Goal: Find contact information: Find contact information

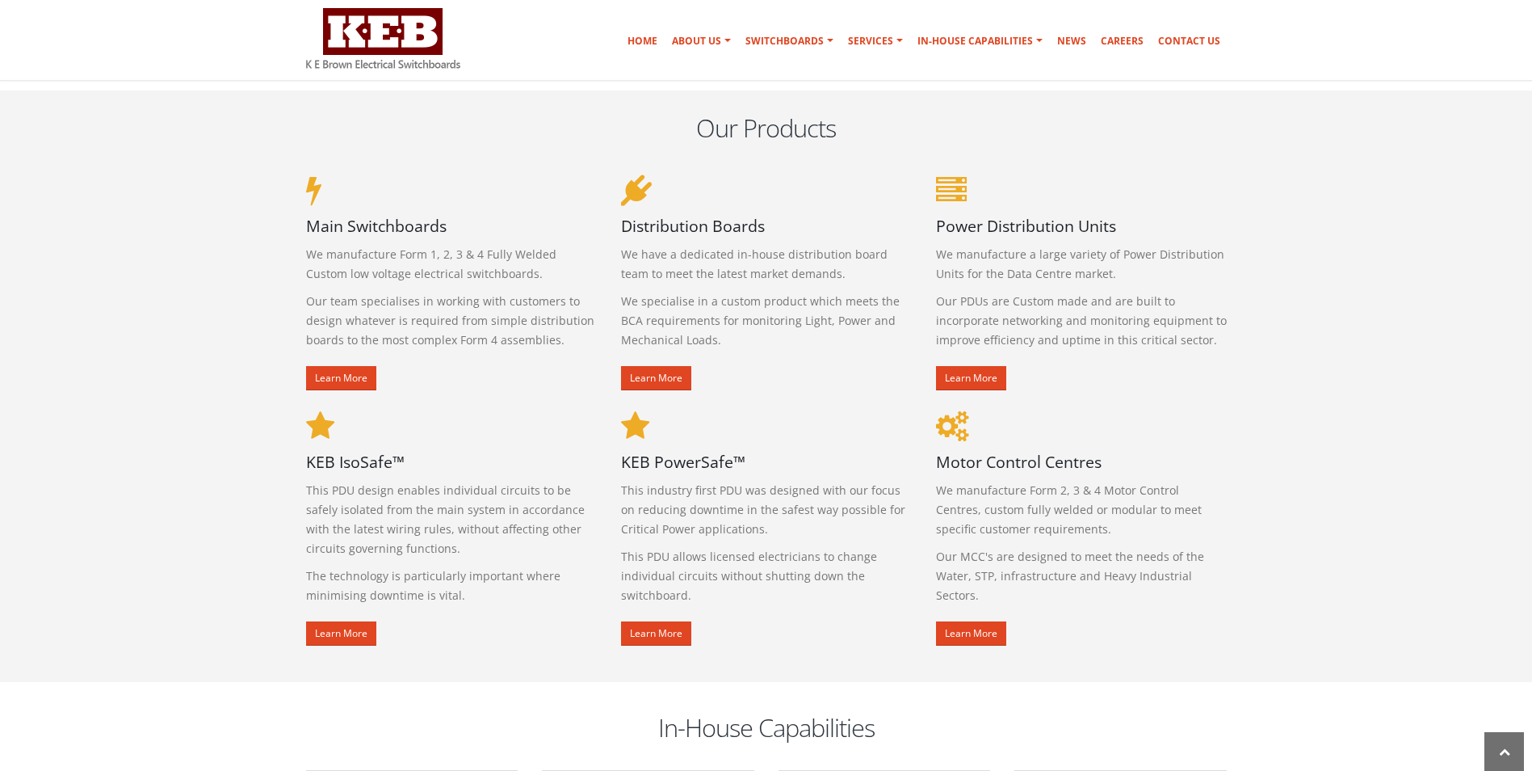
scroll to position [1050, 0]
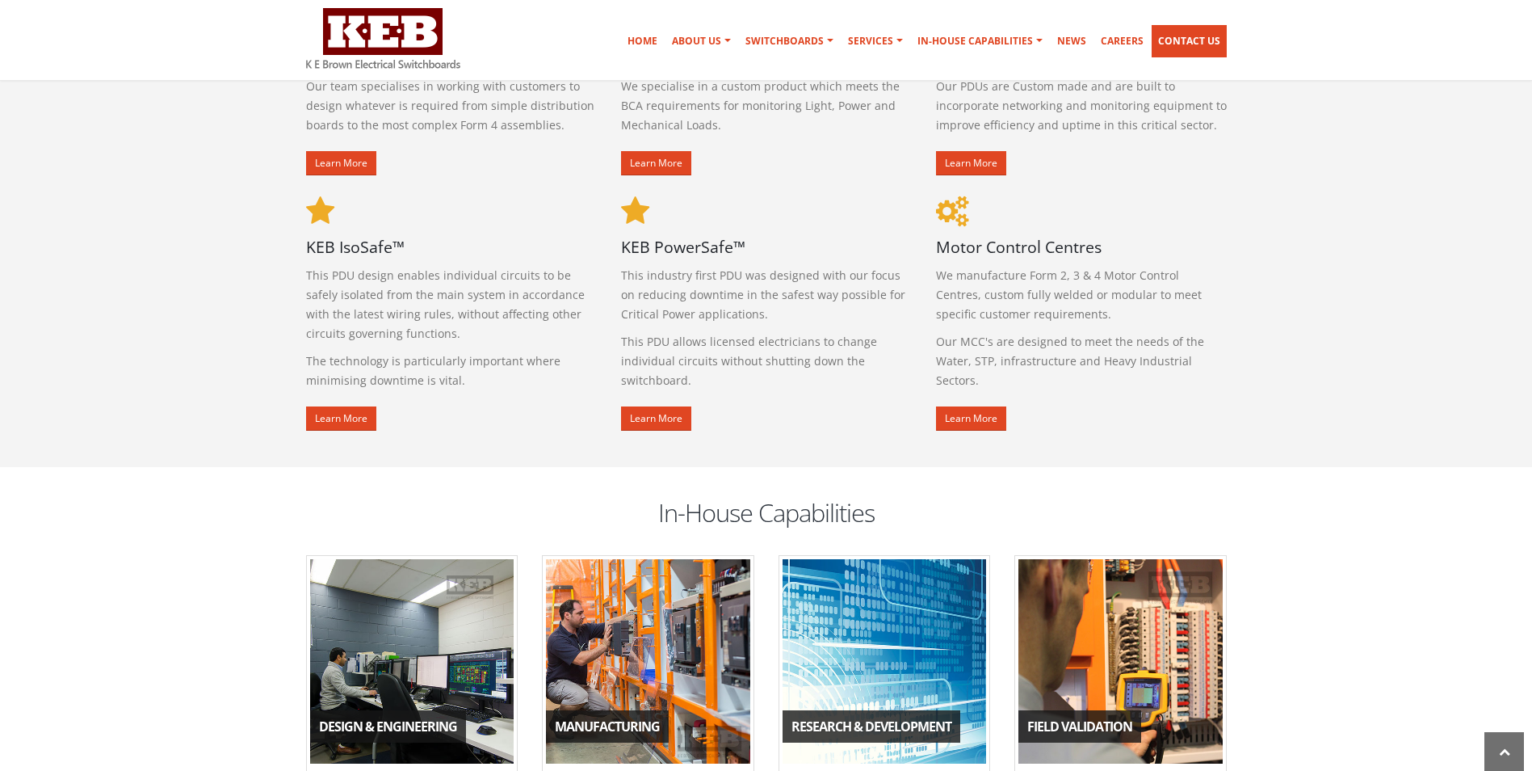
click at [1198, 30] on link "Contact Us" at bounding box center [1189, 41] width 75 height 32
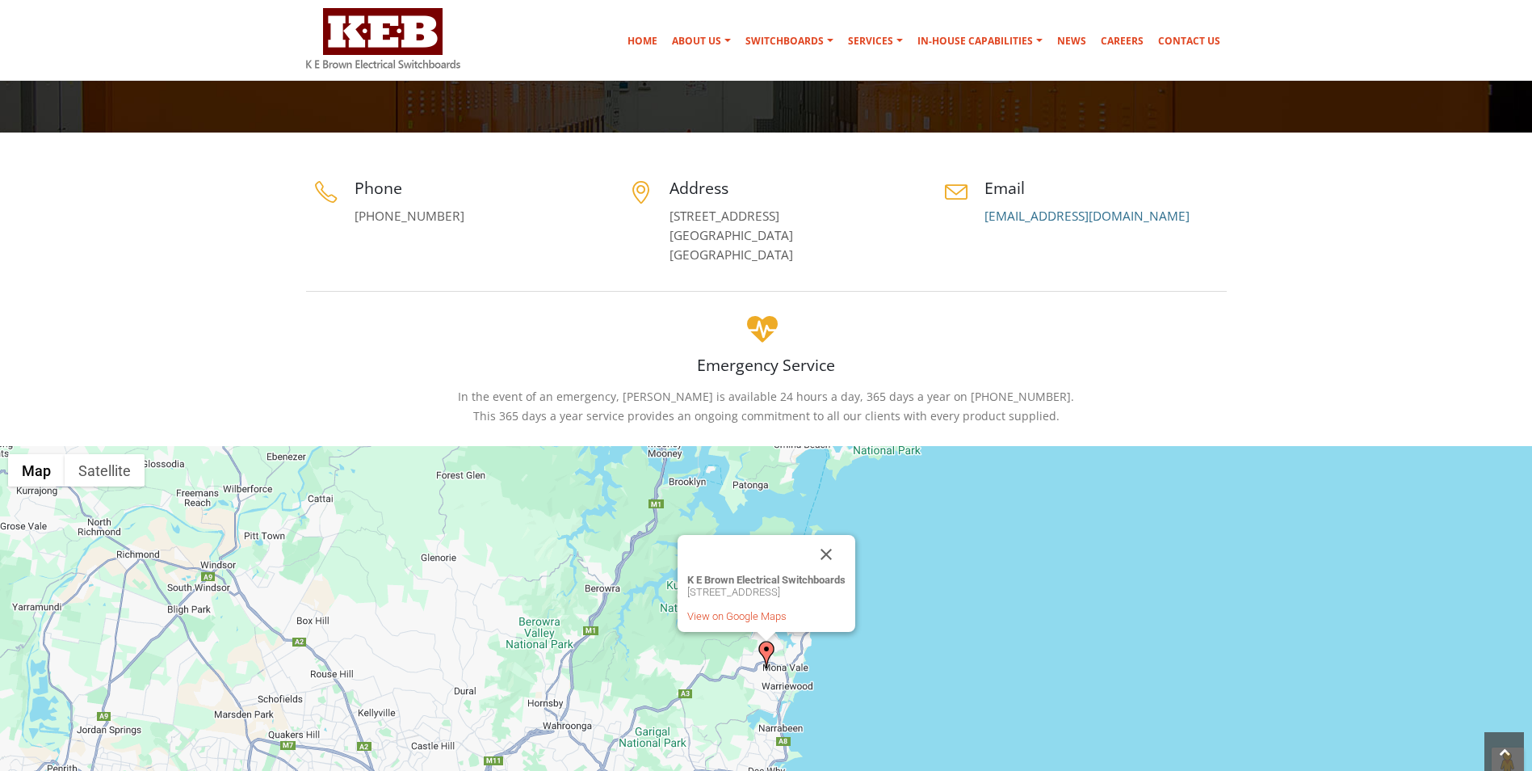
scroll to position [242, 0]
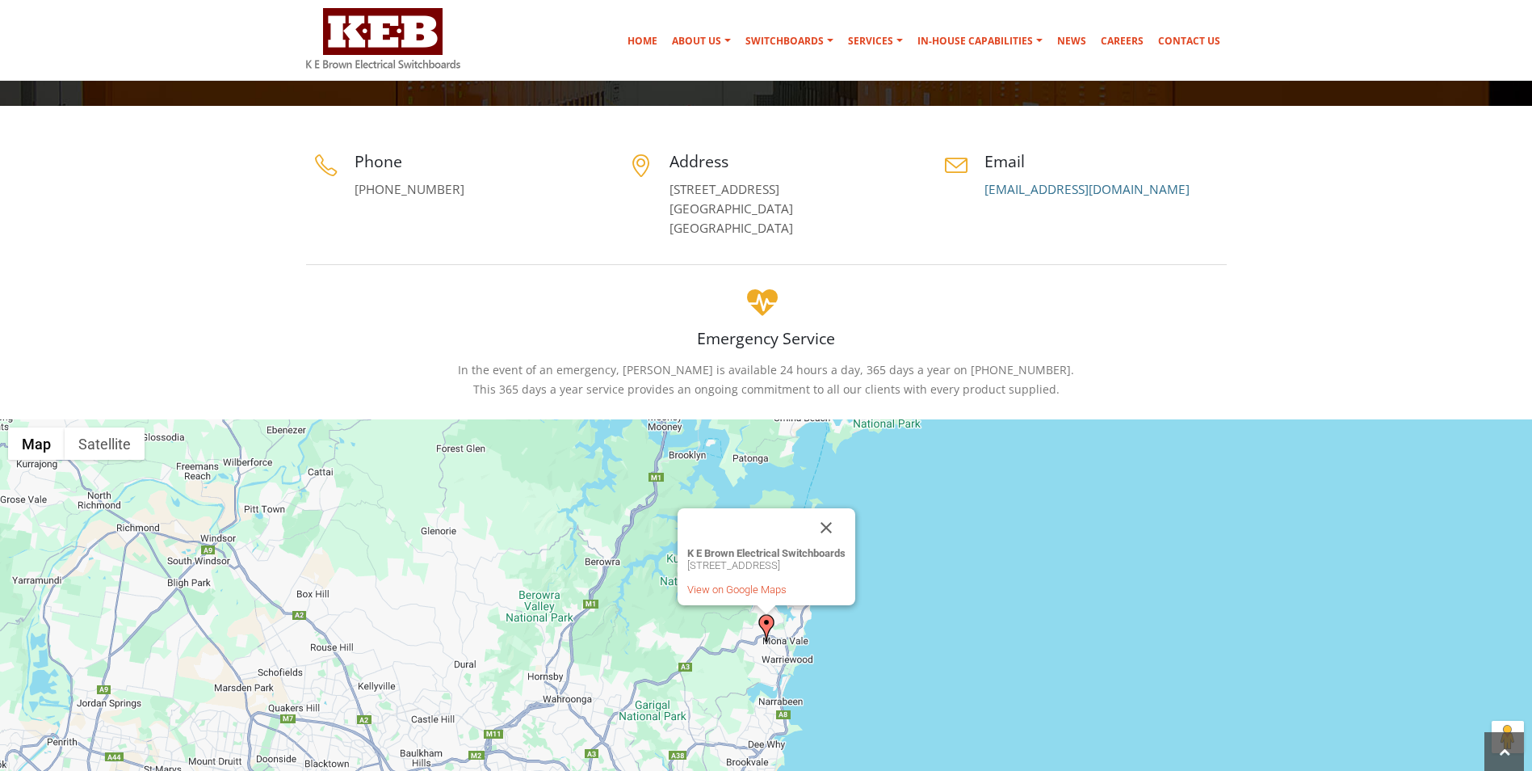
drag, startPoint x: 720, startPoint y: 222, endPoint x: 671, endPoint y: 195, distance: 56.0
click at [671, 195] on p "[STREET_ADDRESS]" at bounding box center [791, 209] width 242 height 58
copy link "[STREET_ADDRESS]"
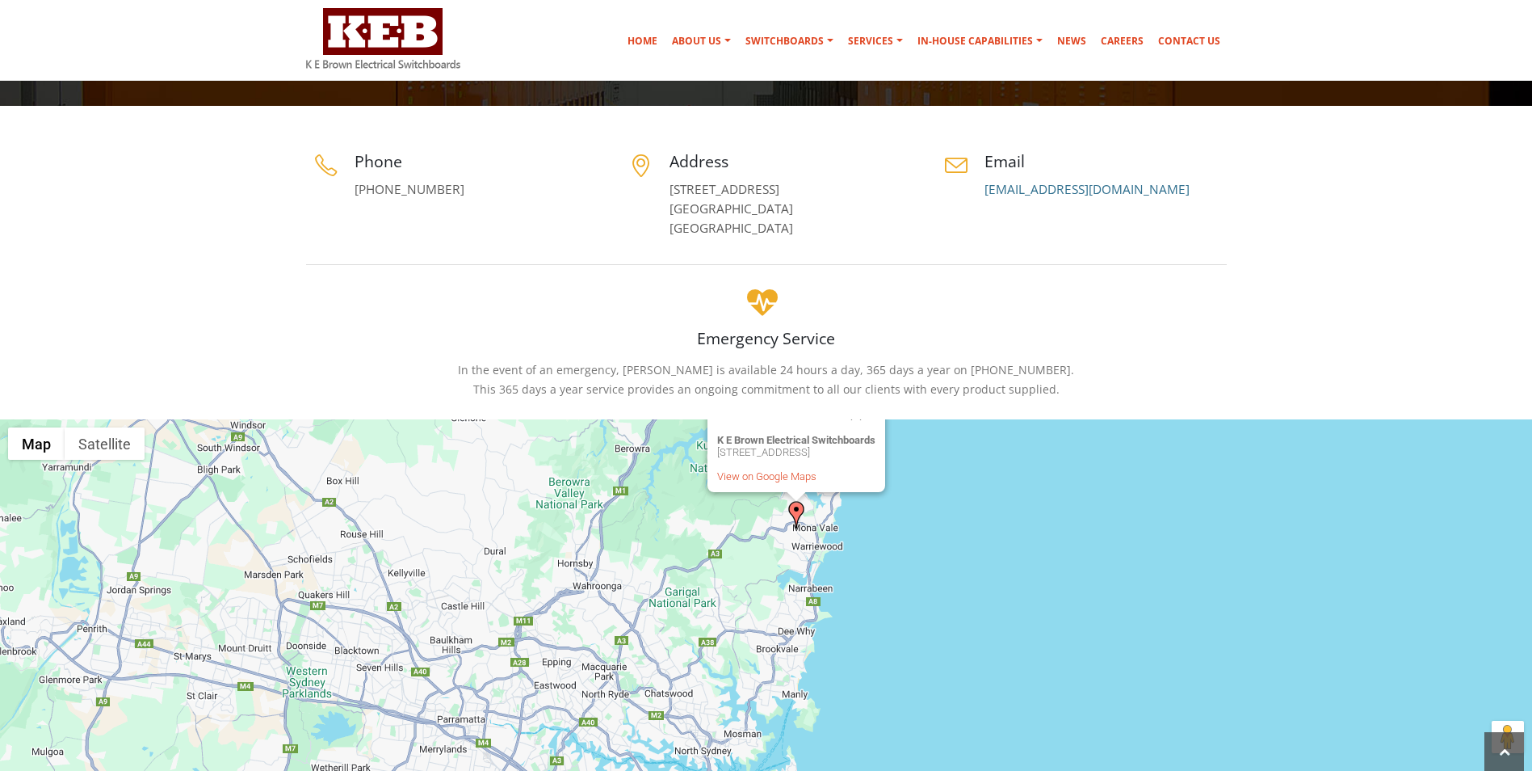
drag, startPoint x: 638, startPoint y: 674, endPoint x: 674, endPoint y: 561, distance: 118.5
click at [674, 561] on div "[PERSON_NAME] Electrical Switchboards [STREET_ADDRESS] View on Google Maps" at bounding box center [766, 641] width 1532 height 444
